Goal: Information Seeking & Learning: Check status

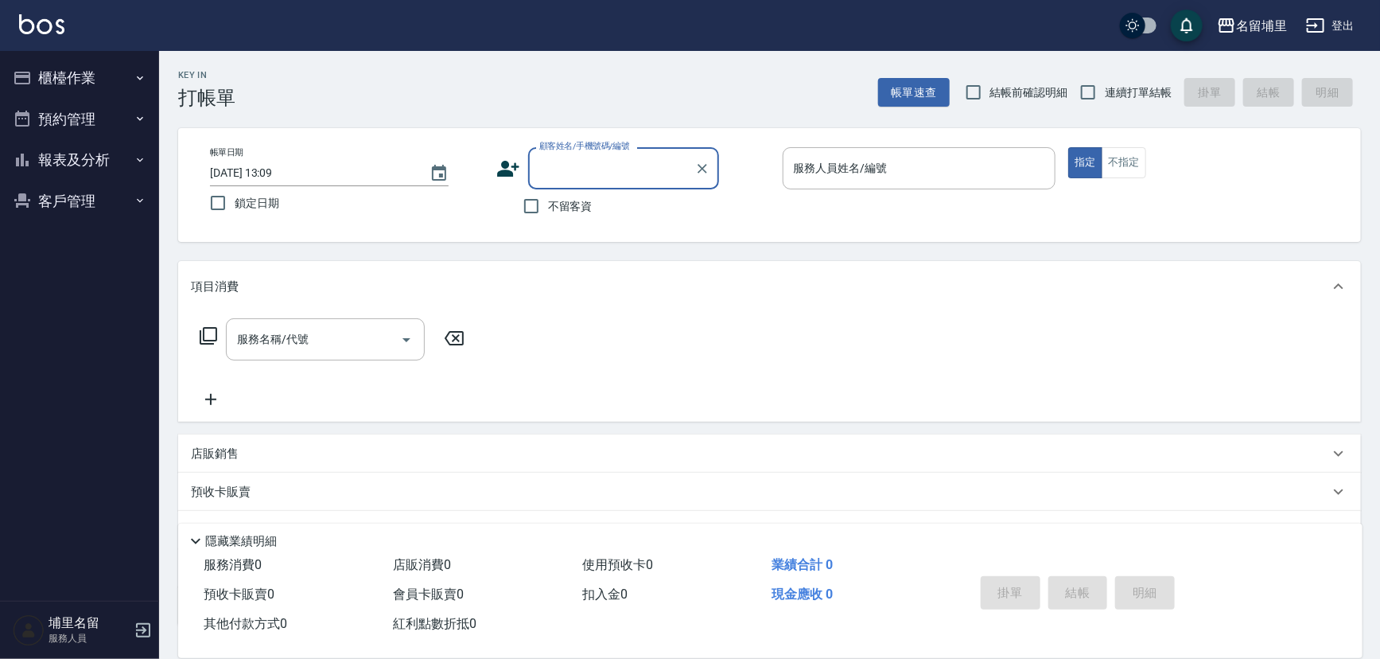
click at [108, 157] on button "報表及分析" at bounding box center [79, 159] width 146 height 41
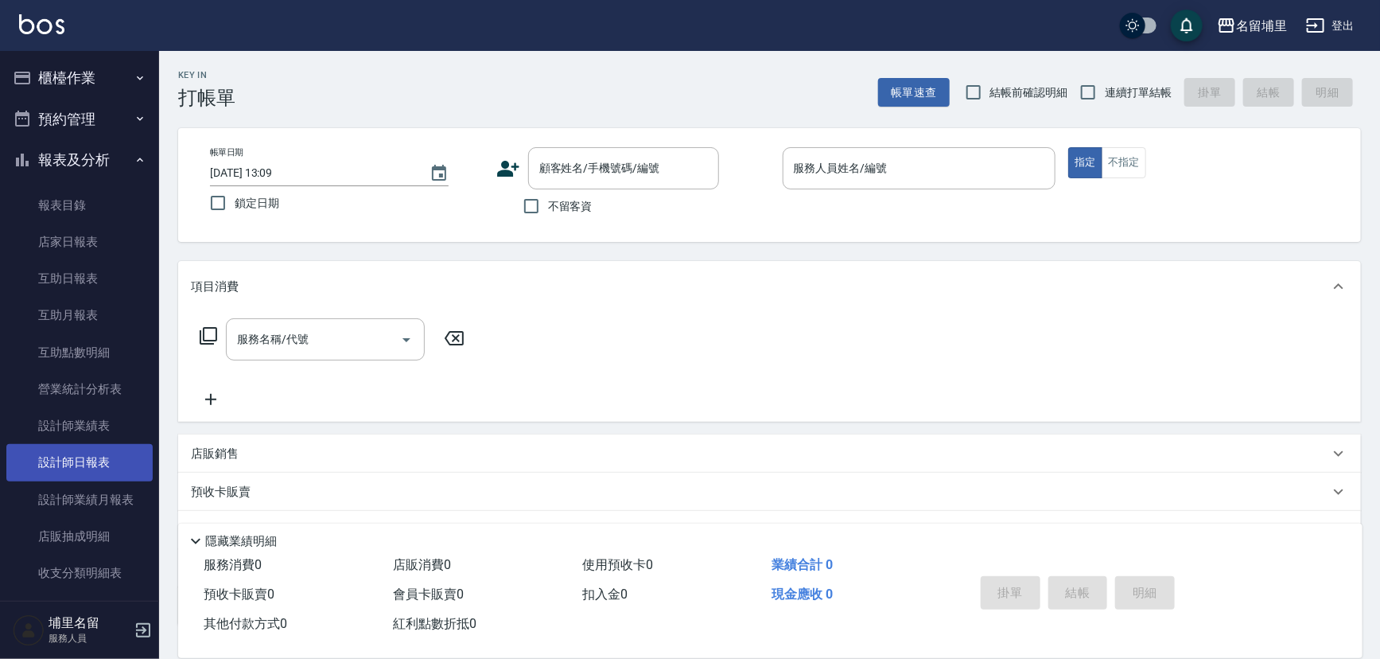
click at [91, 450] on link "設計師日報表" at bounding box center [79, 462] width 146 height 37
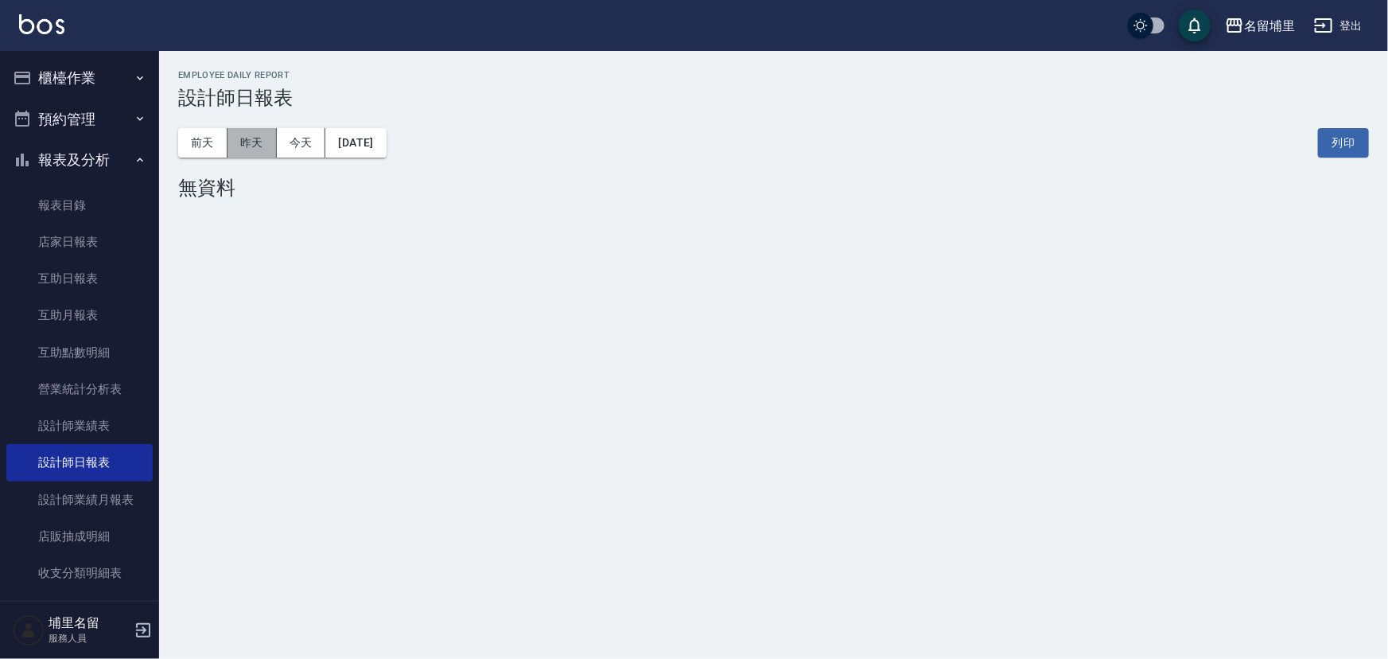
click at [259, 143] on button "昨天" at bounding box center [252, 142] width 49 height 29
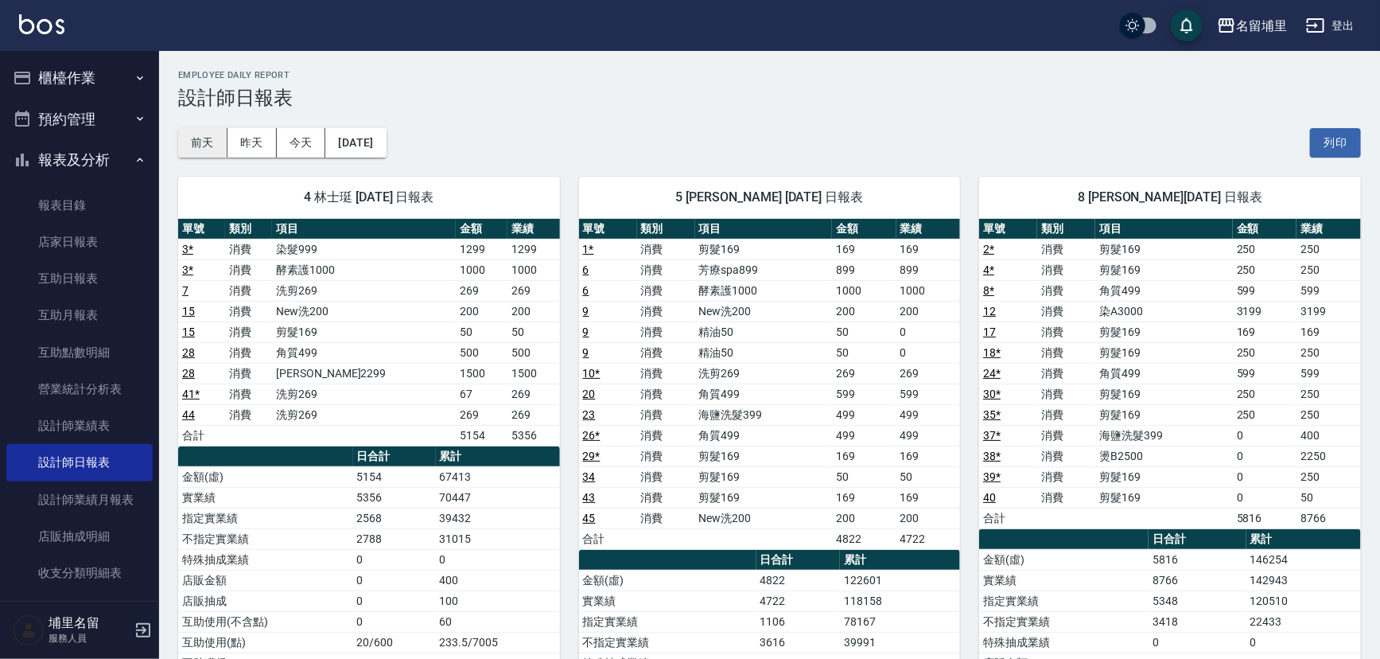
click at [189, 140] on button "前天" at bounding box center [202, 142] width 49 height 29
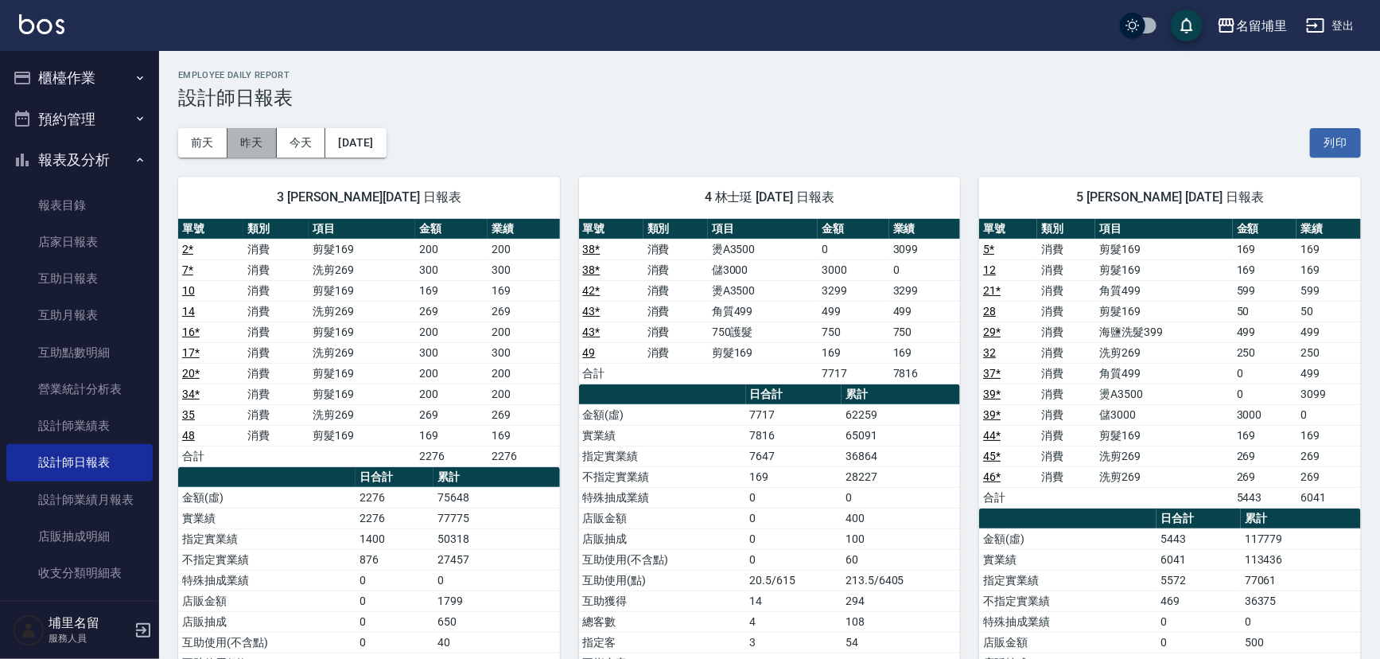
click at [274, 147] on button "昨天" at bounding box center [252, 142] width 49 height 29
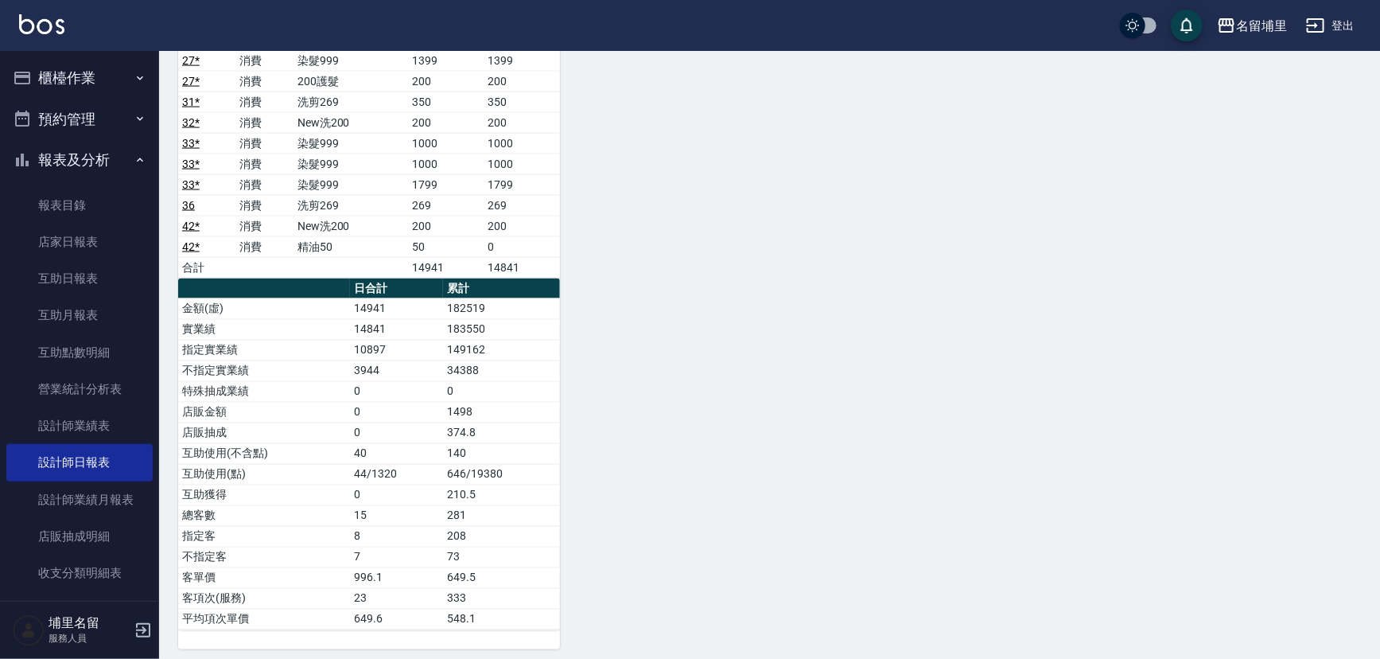
scroll to position [1222, 0]
